Goal: Transaction & Acquisition: Purchase product/service

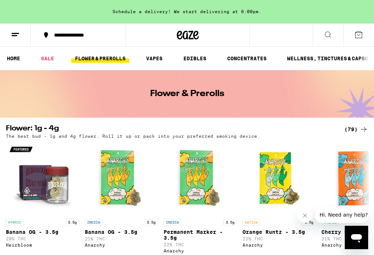
click at [359, 133] on div "(79)" at bounding box center [357, 129] width 24 height 9
click at [307, 217] on icon "Close message from company" at bounding box center [305, 216] width 4 height 4
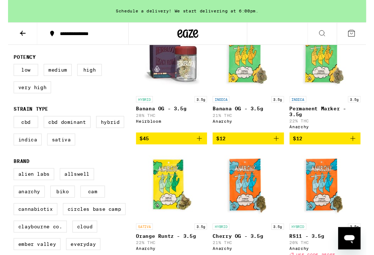
scroll to position [105, 0]
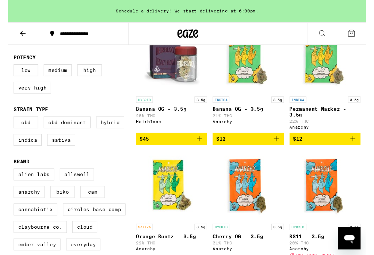
click at [12, 152] on label "Indica" at bounding box center [20, 146] width 29 height 12
click at [8, 123] on input "Indica" at bounding box center [7, 123] width 0 height 0
checkbox input "true"
click at [111, 133] on label "Hybrid" at bounding box center [106, 128] width 29 height 12
click at [8, 123] on input "Hybrid" at bounding box center [7, 123] width 0 height 0
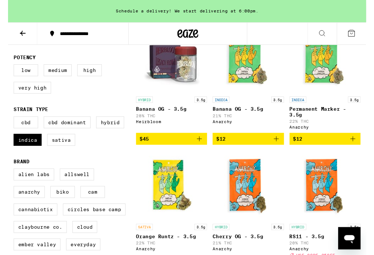
checkbox input "true"
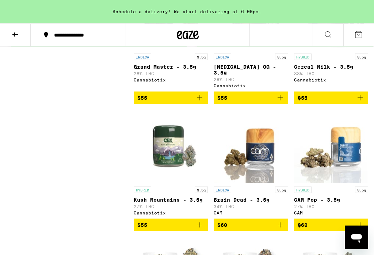
scroll to position [2255, 0]
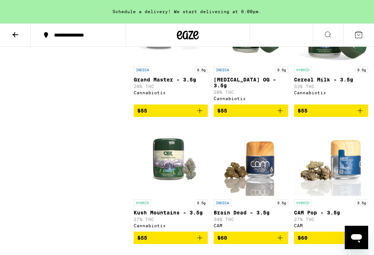
click at [15, 37] on icon at bounding box center [15, 34] width 9 height 9
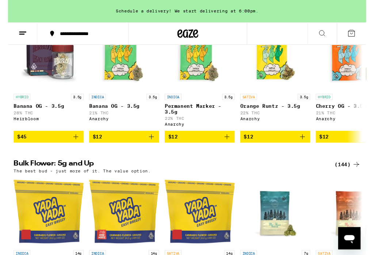
scroll to position [127, 0]
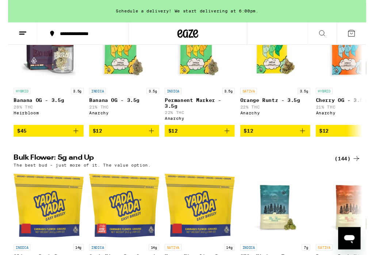
click at [358, 170] on div "(144)" at bounding box center [354, 165] width 27 height 9
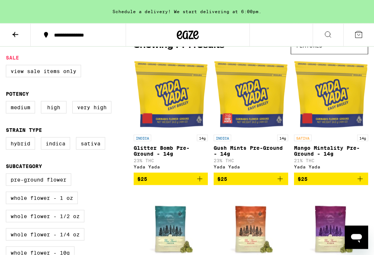
scroll to position [71, 0]
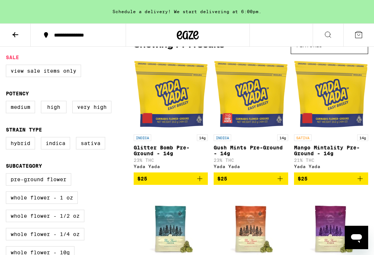
click at [16, 150] on label "Hybrid" at bounding box center [20, 143] width 29 height 12
click at [8, 139] on input "Hybrid" at bounding box center [7, 138] width 0 height 0
checkbox input "true"
click at [58, 150] on label "Indica" at bounding box center [55, 143] width 29 height 12
click at [8, 139] on input "Indica" at bounding box center [7, 138] width 0 height 0
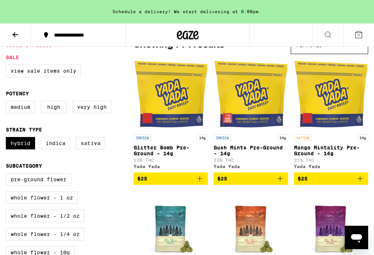
checkbox input "true"
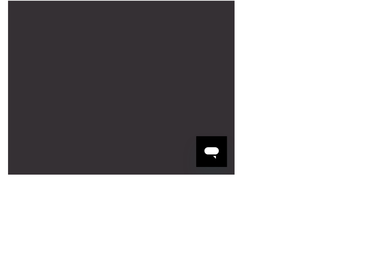
scroll to position [4350, 0]
